Goal: Information Seeking & Learning: Check status

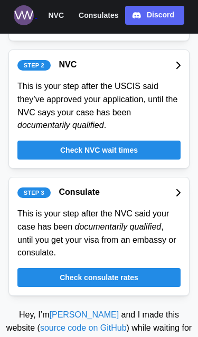
scroll to position [182, 0]
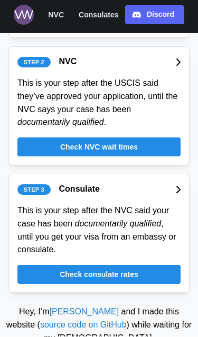
click at [113, 139] on span "Check NVC wait times" at bounding box center [98, 148] width 77 height 18
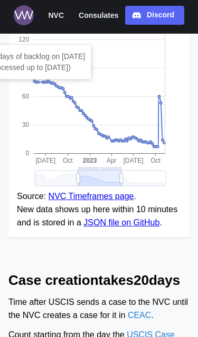
scroll to position [321, 0]
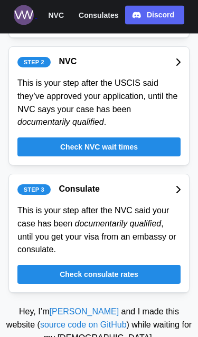
scroll to position [182, 0]
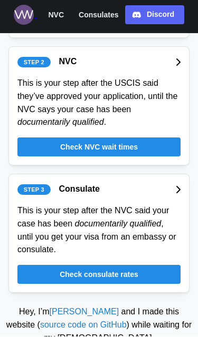
click at [161, 266] on div "Check consulate rates" at bounding box center [98, 275] width 143 height 18
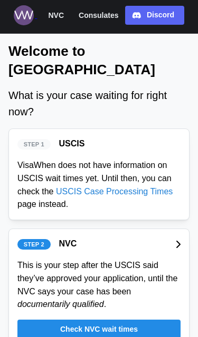
scroll to position [17, 0]
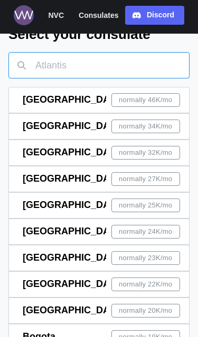
click at [80, 69] on input "text" at bounding box center [98, 65] width 181 height 26
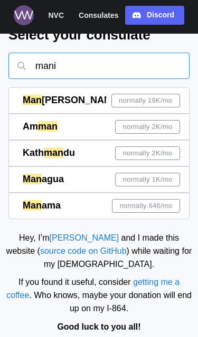
type input "[PERSON_NAME]"
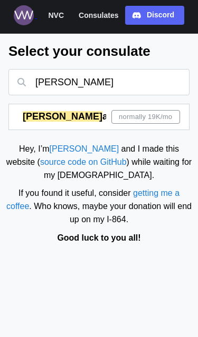
click at [98, 104] on div "[PERSON_NAME] a normally 19K /mo" at bounding box center [101, 116] width 157 height 25
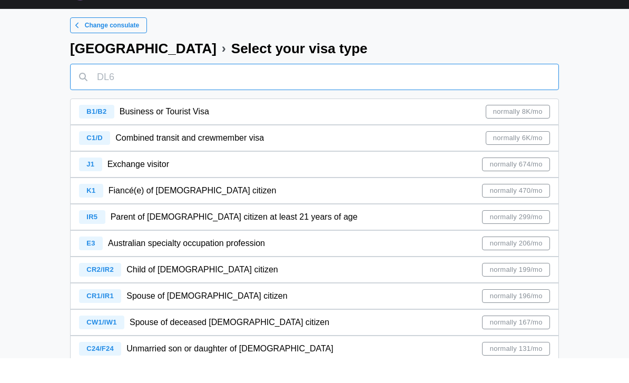
click at [115, 89] on input "text" at bounding box center [314, 102] width 489 height 26
type input "f"
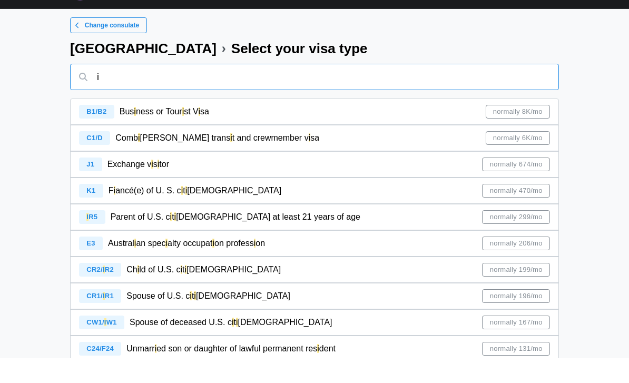
type input "ir"
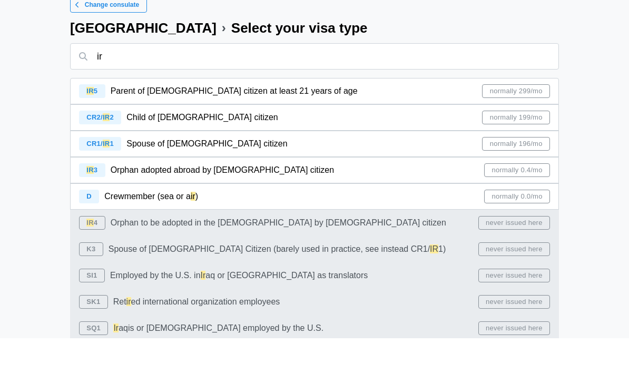
click at [141, 158] on span "Child of [DEMOGRAPHIC_DATA] citizen" at bounding box center [201, 162] width 151 height 9
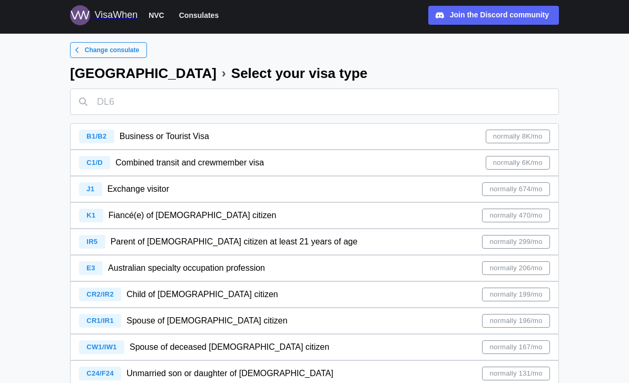
scroll to position [35, 0]
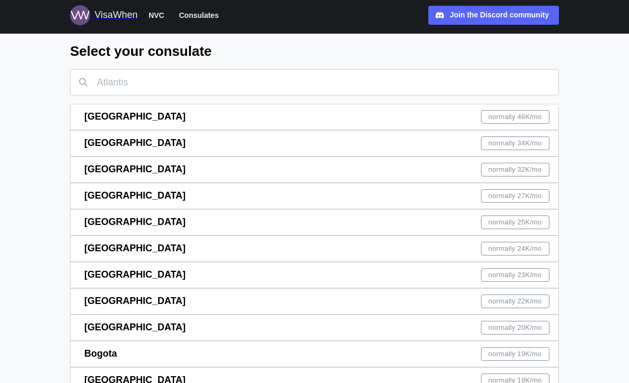
scroll to position [35, 0]
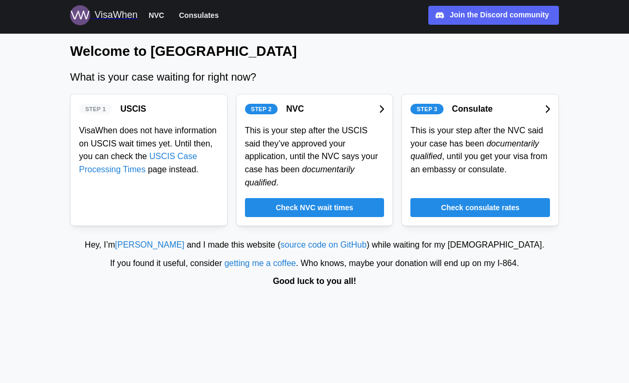
click at [197, 199] on div "Check NVC wait times" at bounding box center [315, 208] width 120 height 18
